Goal: Task Accomplishment & Management: Complete application form

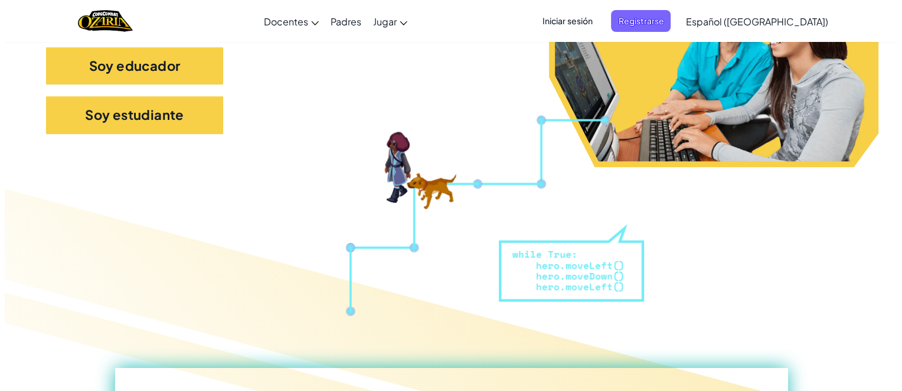
scroll to position [193, 0]
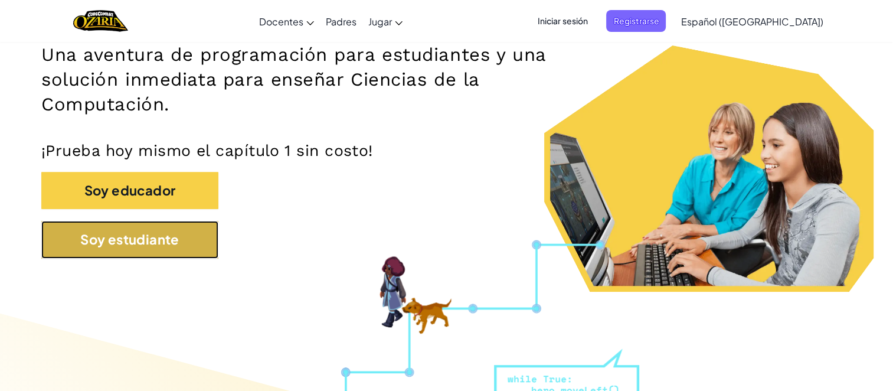
click at [148, 253] on button "Soy estudiante" at bounding box center [129, 239] width 177 height 37
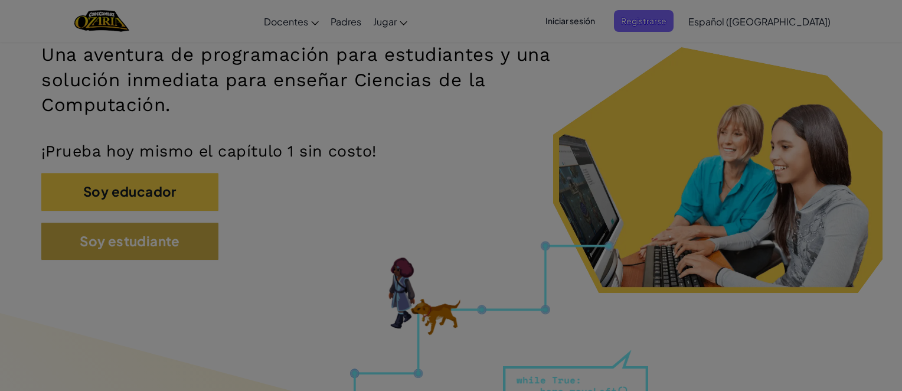
click at [148, 253] on div "Crear Cuenta de Estudiante Ingresa el código de tu clase Pregúntale a tu docent…" at bounding box center [451, 195] width 902 height 391
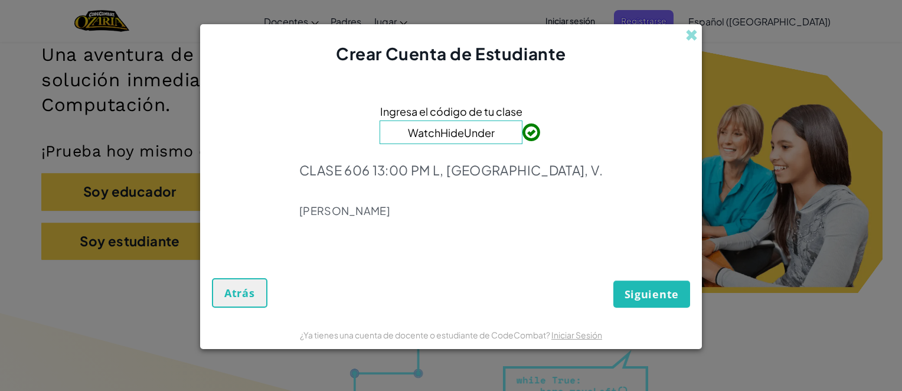
type input "WatchHideUnder"
click at [673, 294] on span "Siguiente" at bounding box center [651, 294] width 54 height 14
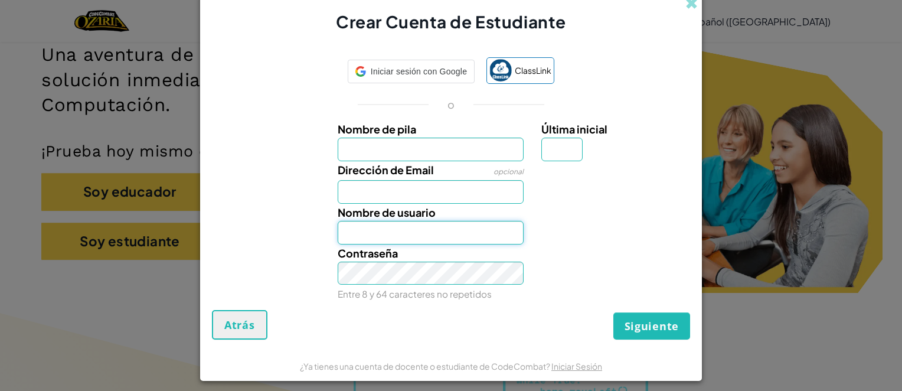
type input "[EMAIL_ADDRESS][DOMAIN_NAME]"
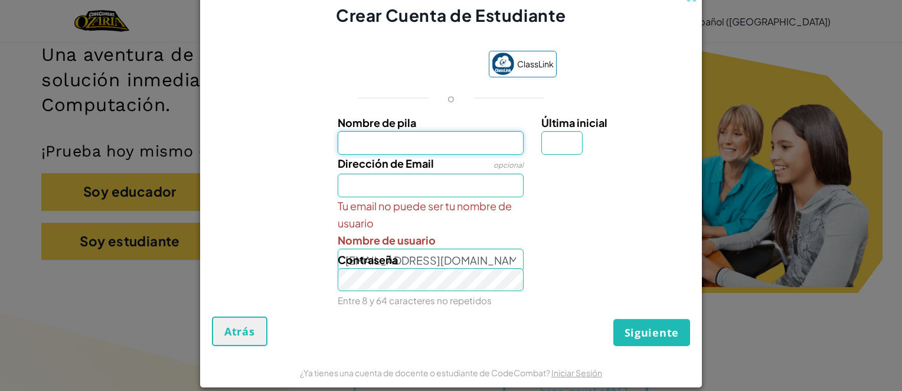
click at [407, 146] on input "Nombre de pila" at bounding box center [431, 143] width 186 height 24
type input "k"
type input "KevinMtnzz"
click at [572, 141] on input "Última inicial" at bounding box center [561, 143] width 41 height 24
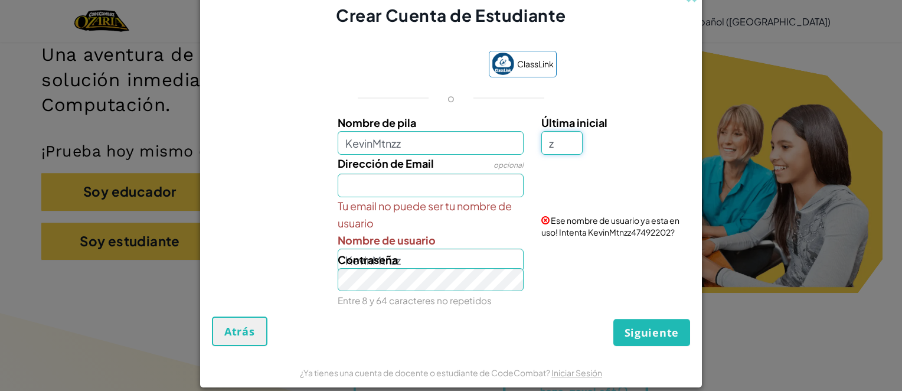
type input "z"
type input "KevinMtnzzZ"
click at [493, 178] on input "Dirección de Email" at bounding box center [431, 185] width 186 height 24
type input "[EMAIL_ADDRESS][DOMAIN_NAME]"
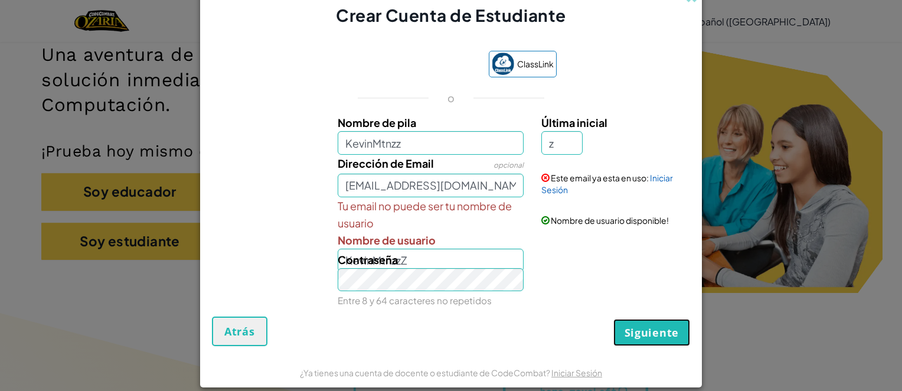
click at [660, 339] on button "Siguiente" at bounding box center [651, 332] width 77 height 27
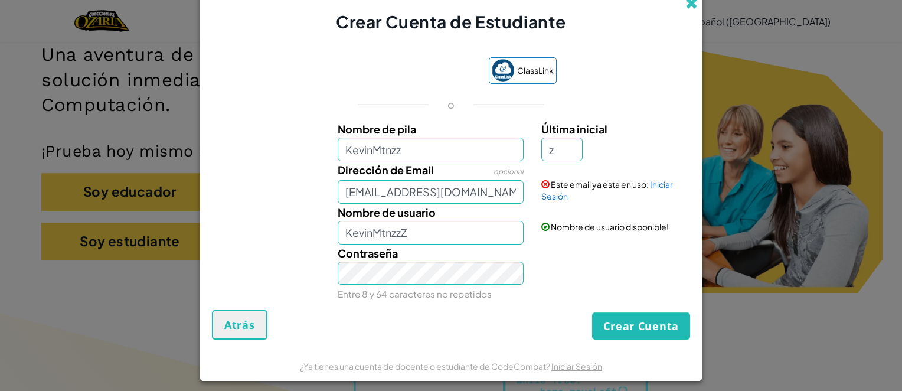
click at [685, 5] on span at bounding box center [691, 3] width 12 height 12
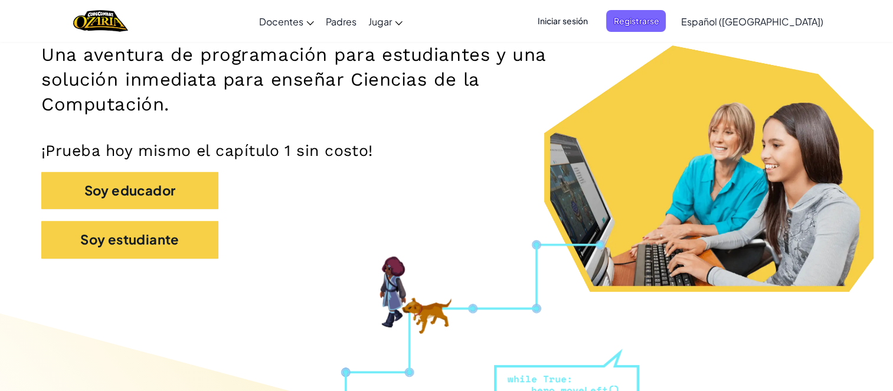
click at [594, 29] on span "Iniciar sesión" at bounding box center [562, 21] width 64 height 22
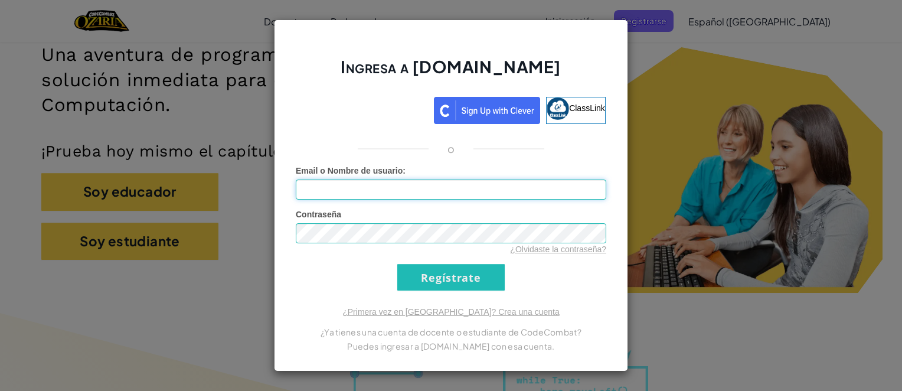
type input "[EMAIL_ADDRESS][DOMAIN_NAME]"
click at [432, 276] on input "Regístrate" at bounding box center [450, 277] width 107 height 27
